Goal: Communication & Community: Answer question/provide support

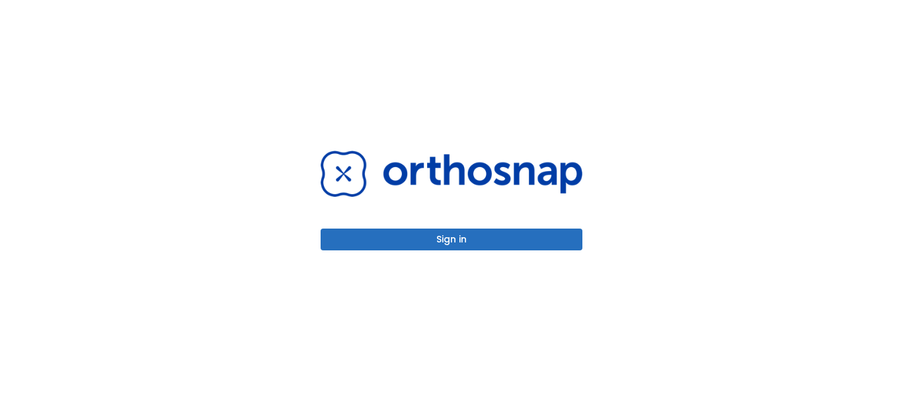
click at [458, 245] on button "Sign in" at bounding box center [452, 240] width 262 height 22
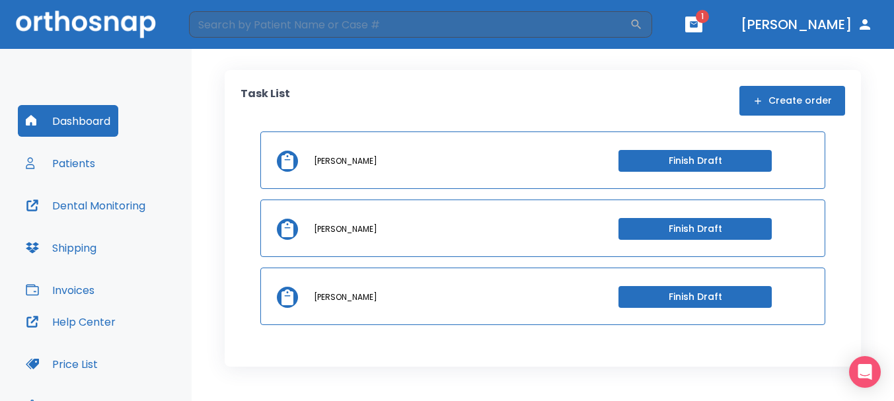
click at [698, 27] on icon "button" at bounding box center [694, 24] width 8 height 6
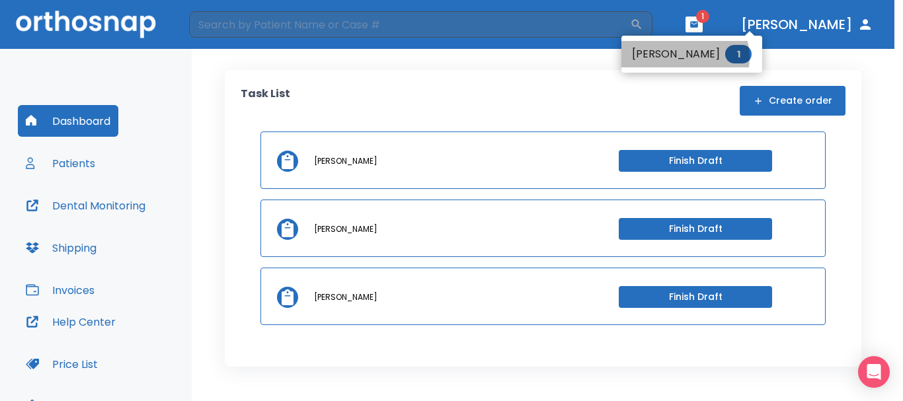
click at [684, 58] on li "[PERSON_NAME] 1" at bounding box center [691, 54] width 141 height 26
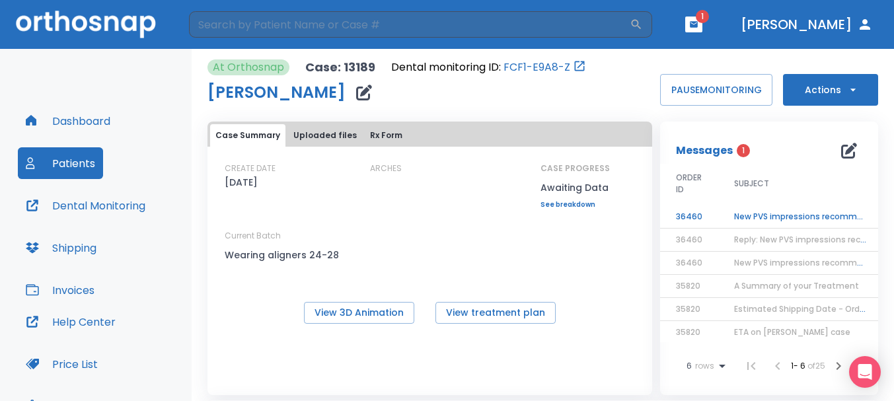
click at [738, 215] on td "New PVS impressions recommended" at bounding box center [800, 217] width 165 height 23
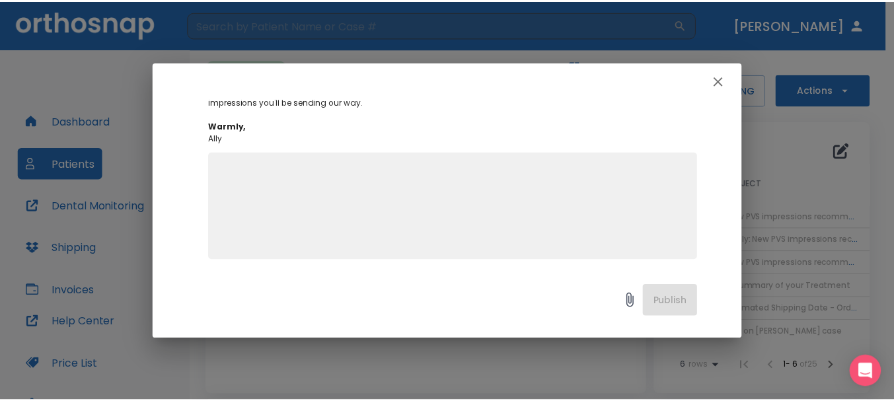
scroll to position [223, 0]
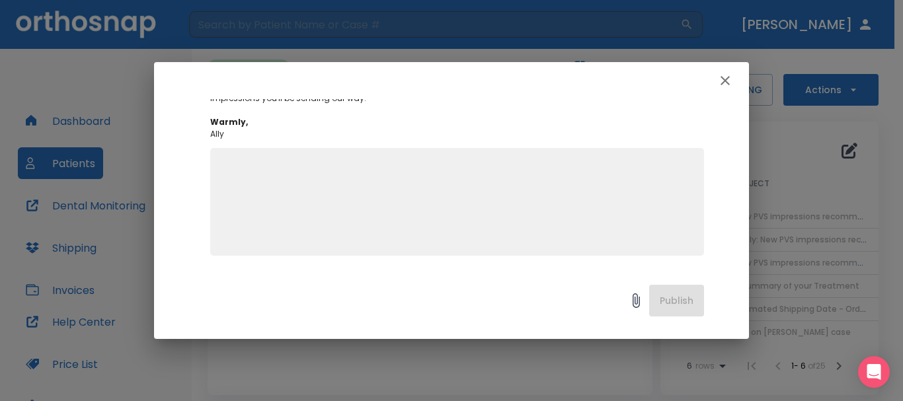
click at [436, 169] on textarea at bounding box center [457, 207] width 478 height 91
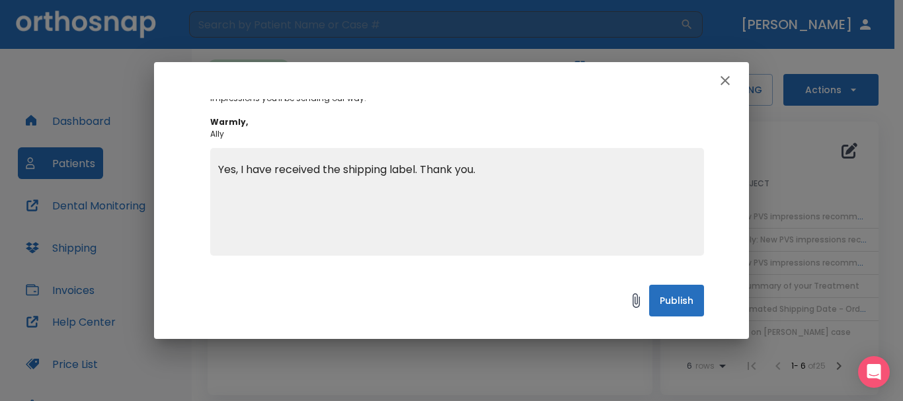
type textarea "Yes, I have received the shipping label. Thank you."
click at [666, 290] on button "Publish" at bounding box center [676, 301] width 55 height 32
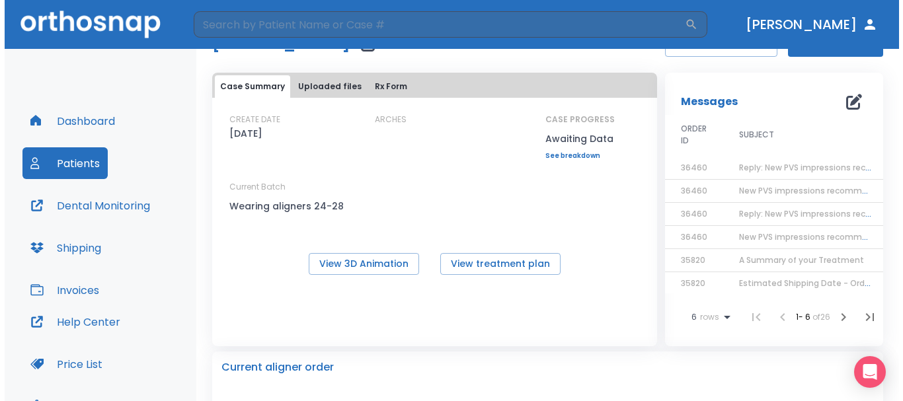
scroll to position [0, 0]
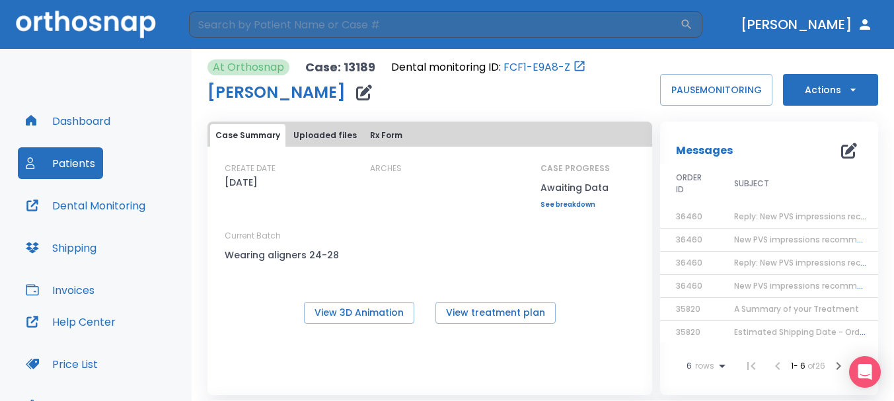
click at [804, 217] on span "Reply: New PVS impressions recommended" at bounding box center [821, 216] width 175 height 11
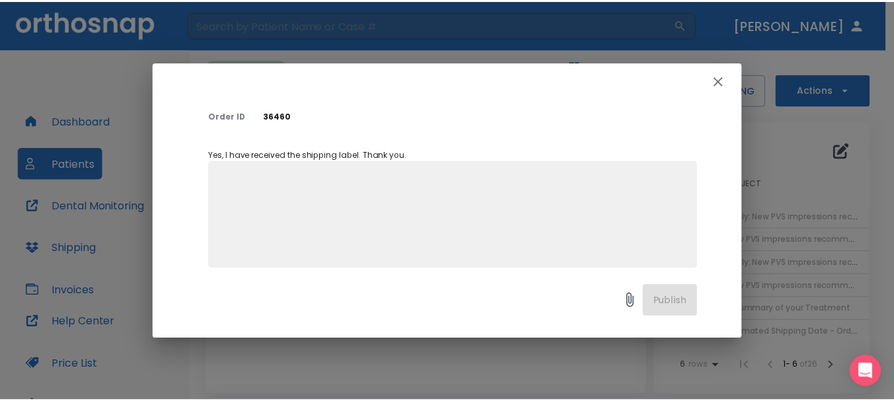
scroll to position [97, 0]
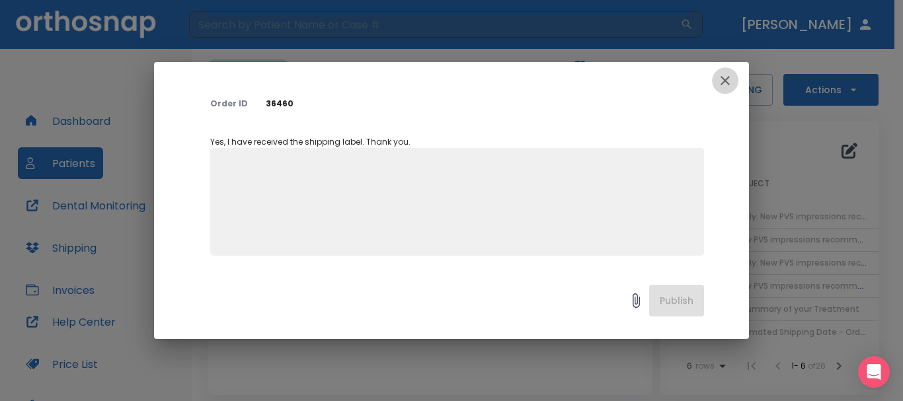
click at [732, 82] on icon "button" at bounding box center [725, 81] width 16 height 16
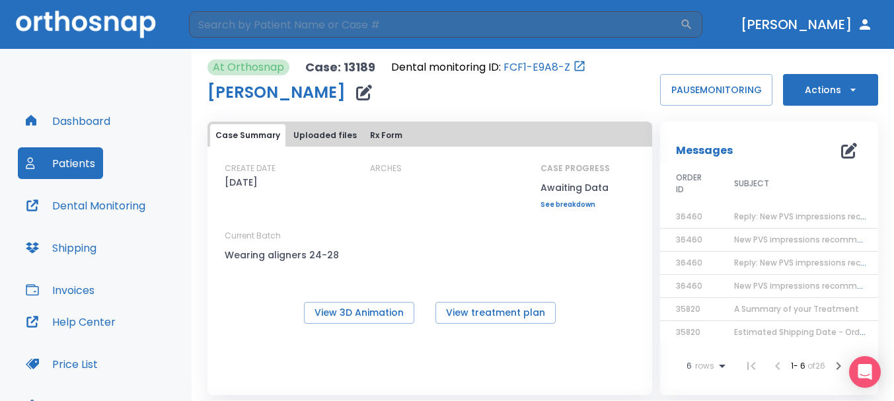
click at [102, 121] on button "Dashboard" at bounding box center [68, 121] width 100 height 32
